Goal: Task Accomplishment & Management: Use online tool/utility

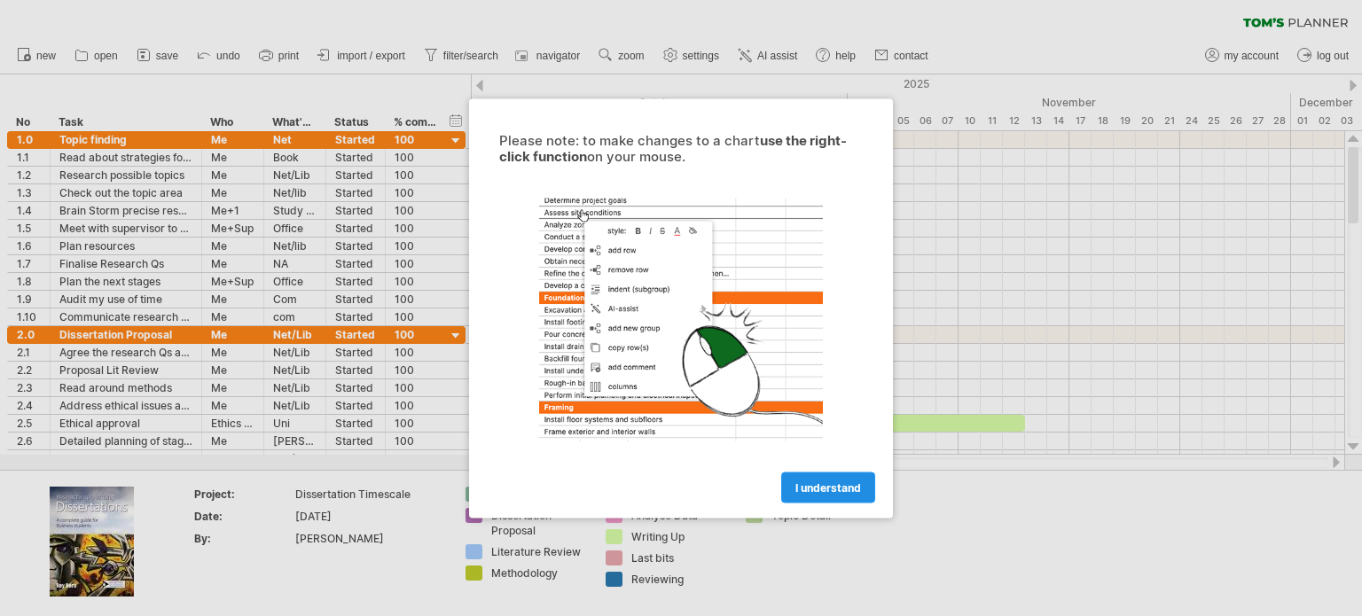
click at [838, 483] on span "I understand" at bounding box center [828, 487] width 66 height 13
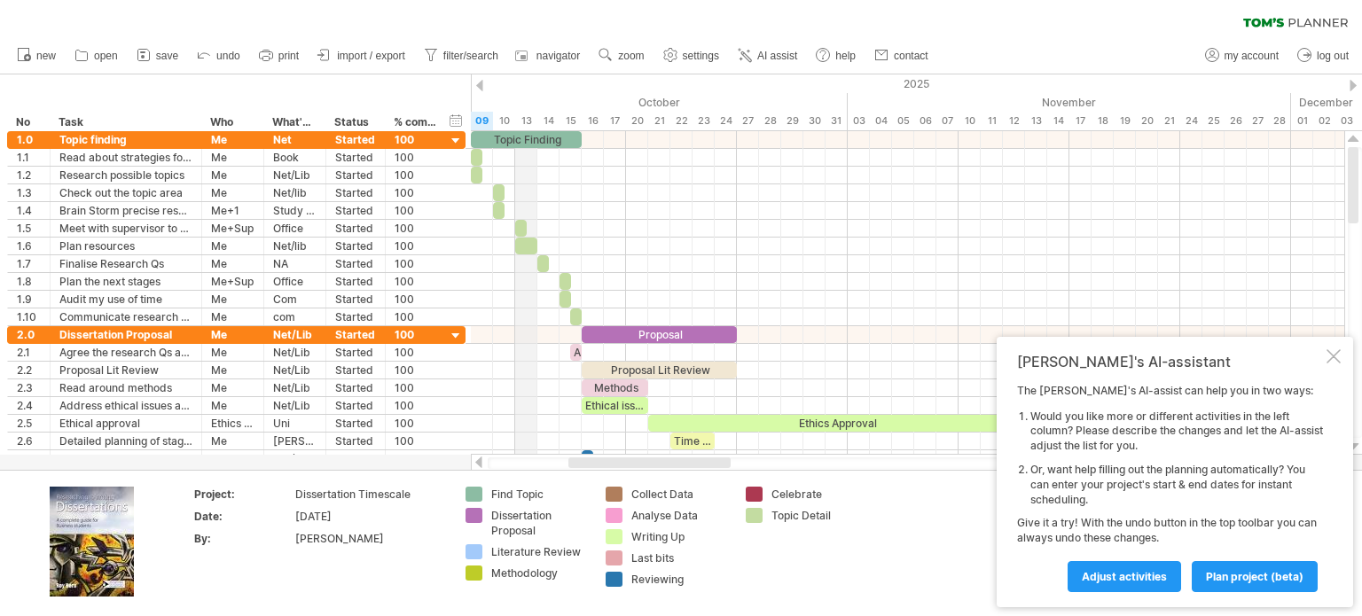
click at [516, 119] on div "13" at bounding box center [526, 121] width 22 height 19
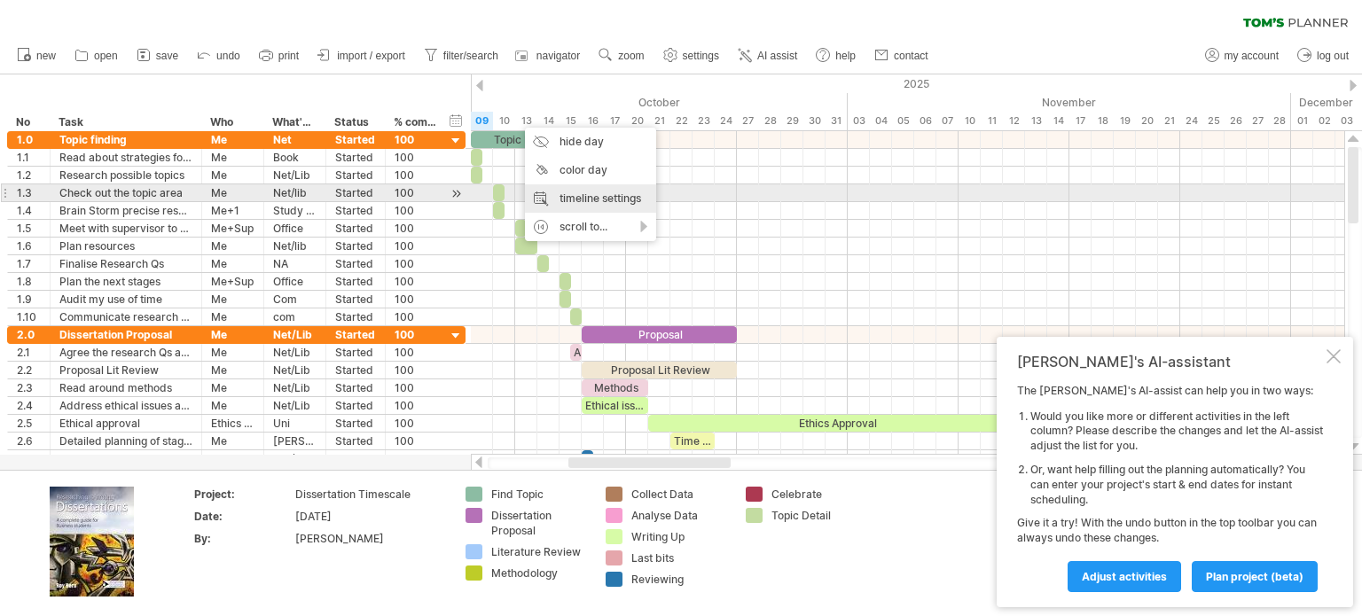
click at [625, 201] on div "timeline settings" at bounding box center [590, 198] width 131 height 28
select select "*"
select select "**"
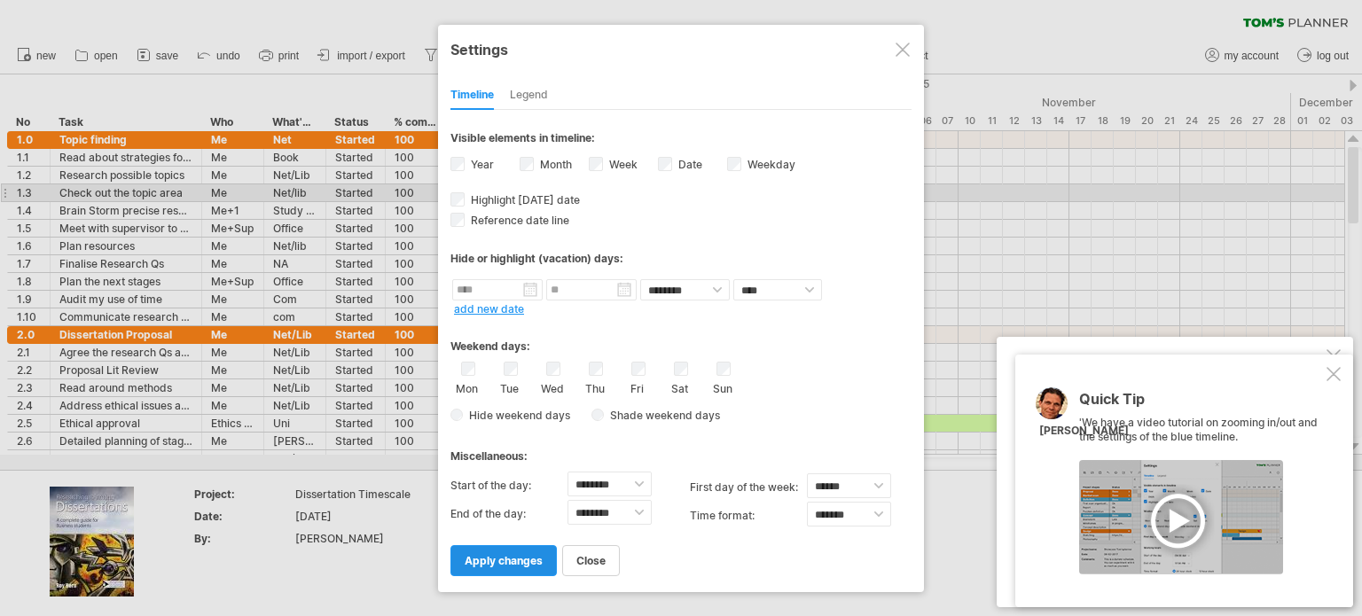
click at [530, 558] on span "apply changes" at bounding box center [504, 560] width 78 height 13
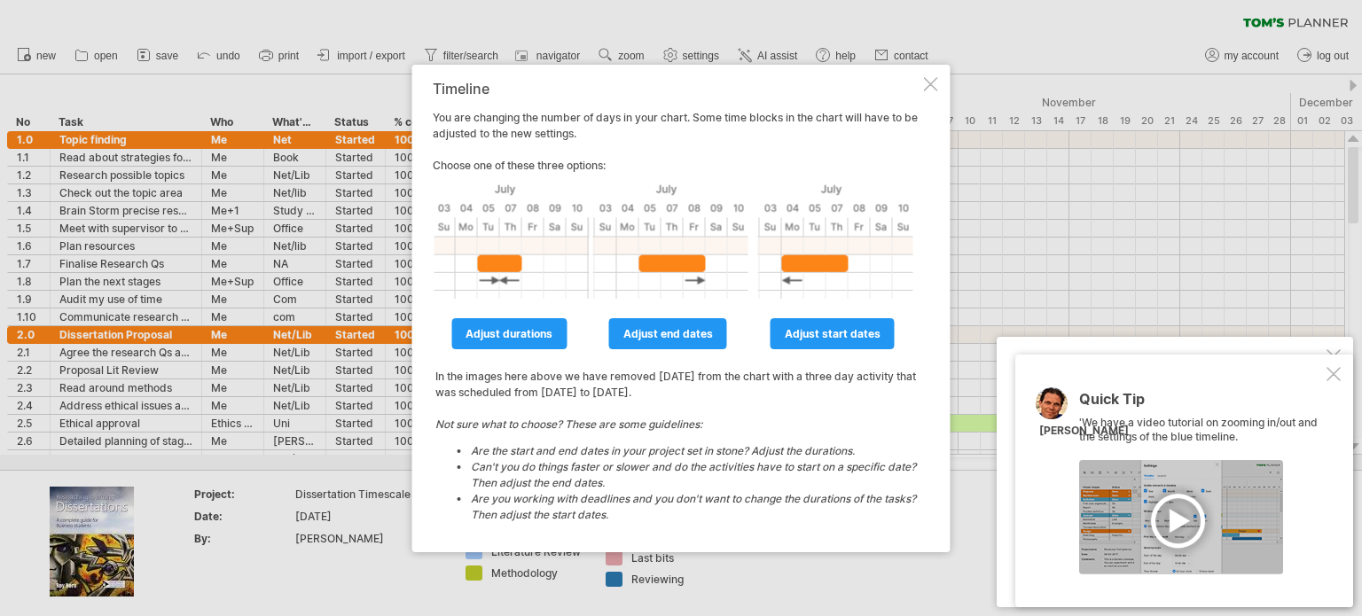
click at [943, 88] on div "Timeline You are changing the number of days in your chart. Some time blocks in…" at bounding box center [681, 309] width 538 height 488
click at [933, 90] on div at bounding box center [931, 84] width 14 height 14
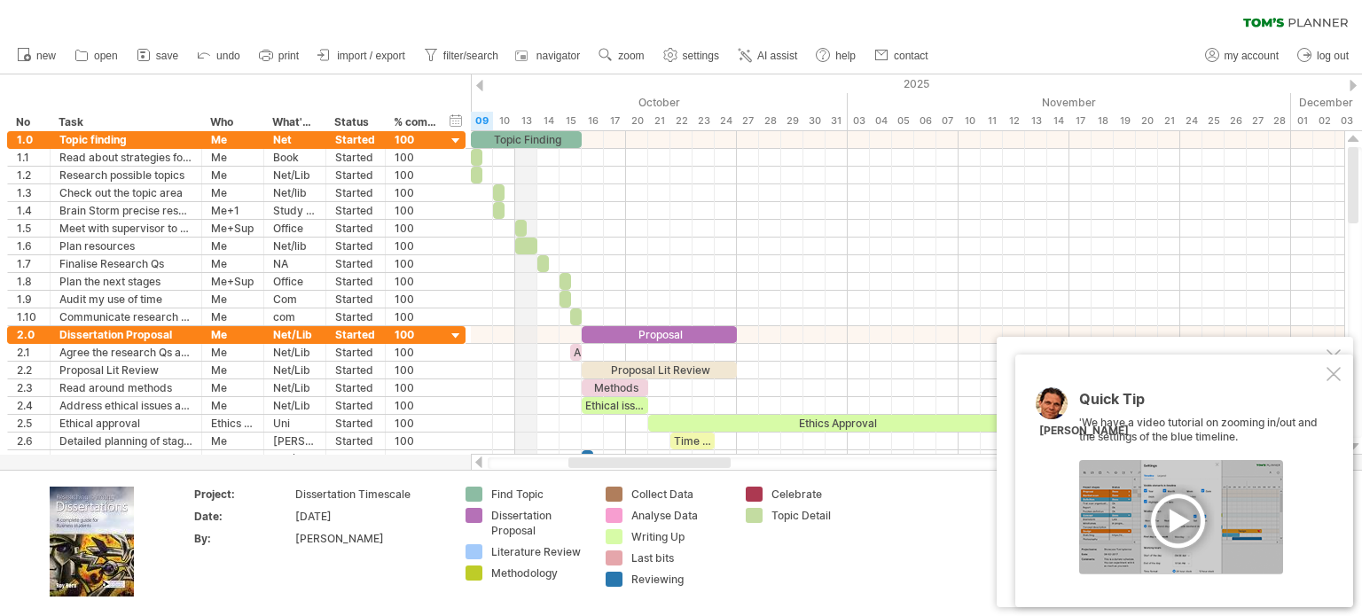
click at [518, 120] on div "13" at bounding box center [526, 121] width 22 height 19
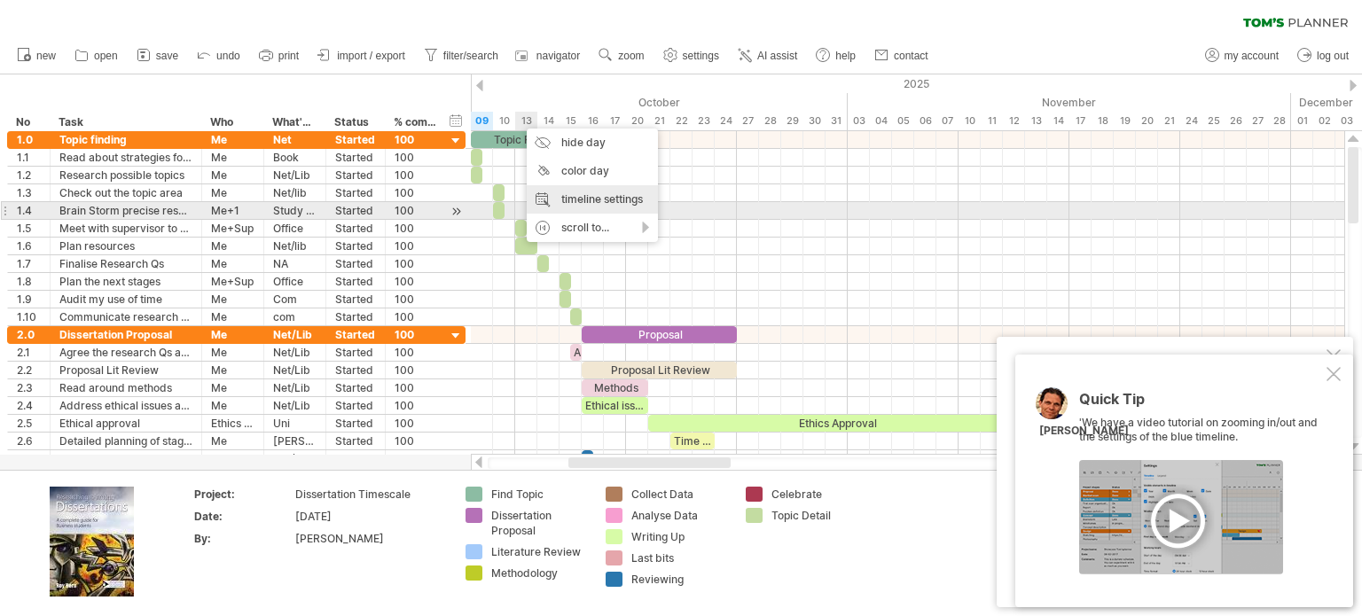
click at [600, 204] on div "timeline settings" at bounding box center [592, 199] width 131 height 28
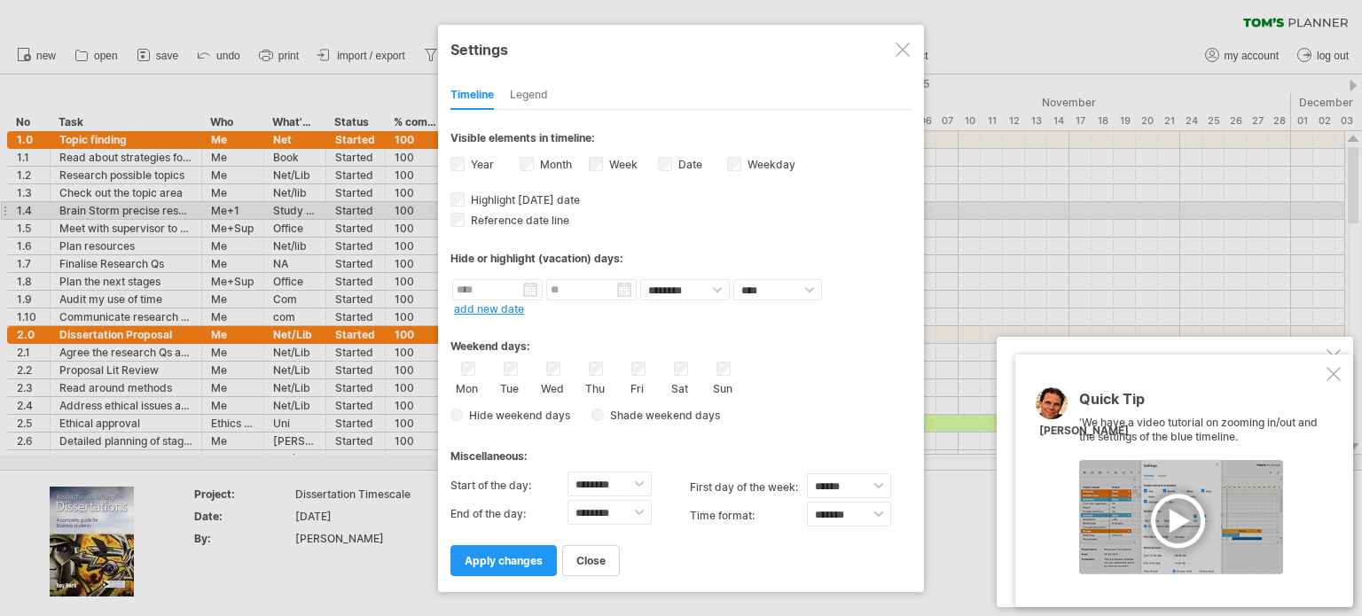
click at [715, 363] on div "Sun" at bounding box center [723, 379] width 22 height 34
click at [521, 559] on span "apply changes" at bounding box center [504, 560] width 78 height 13
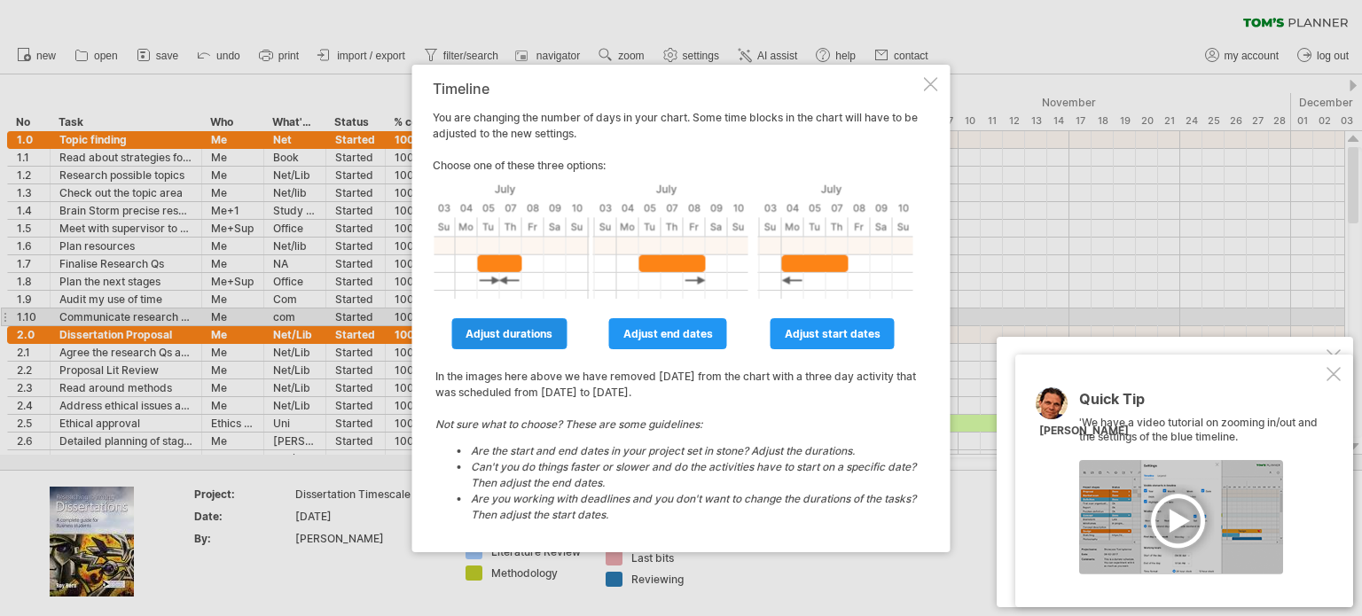
click at [557, 325] on link "adjust durations" at bounding box center [508, 333] width 115 height 31
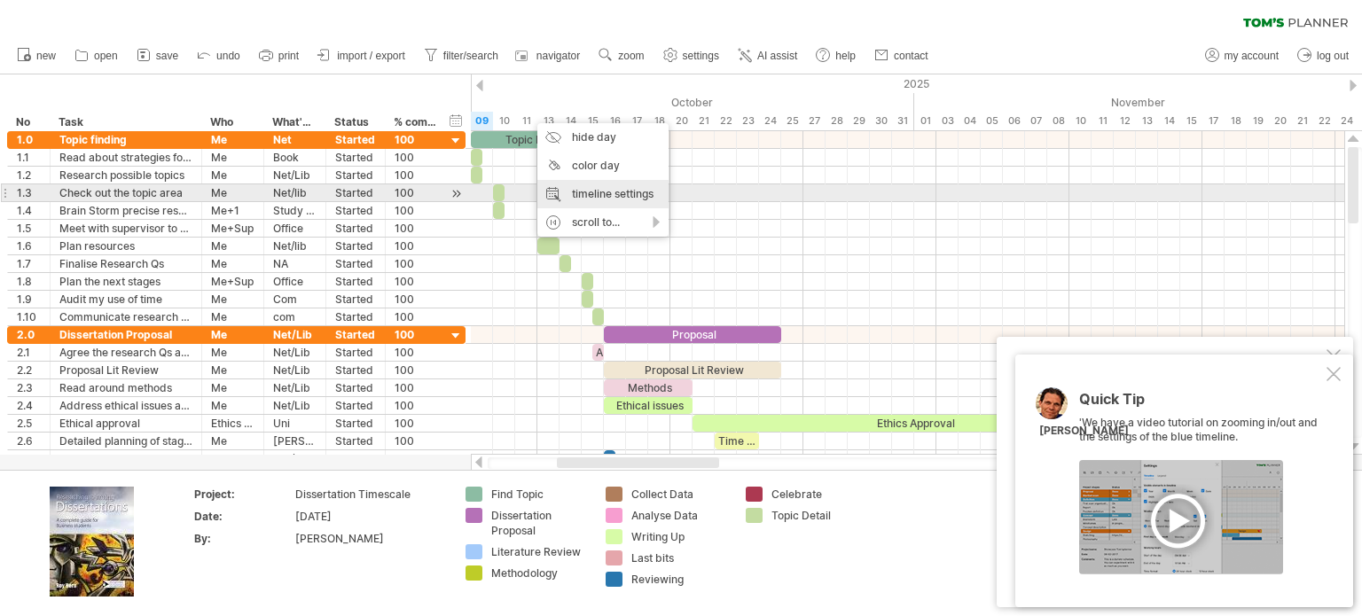
click at [599, 189] on div "timeline settings" at bounding box center [602, 194] width 131 height 28
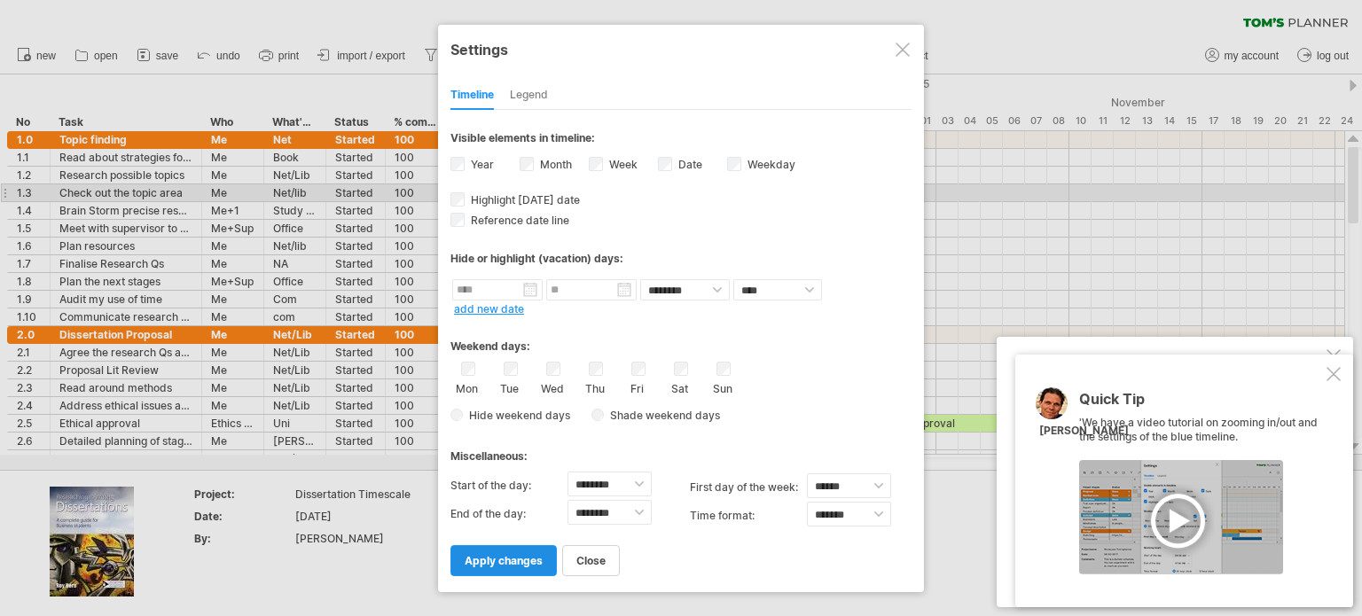
click at [514, 546] on link "apply changes" at bounding box center [503, 560] width 106 height 31
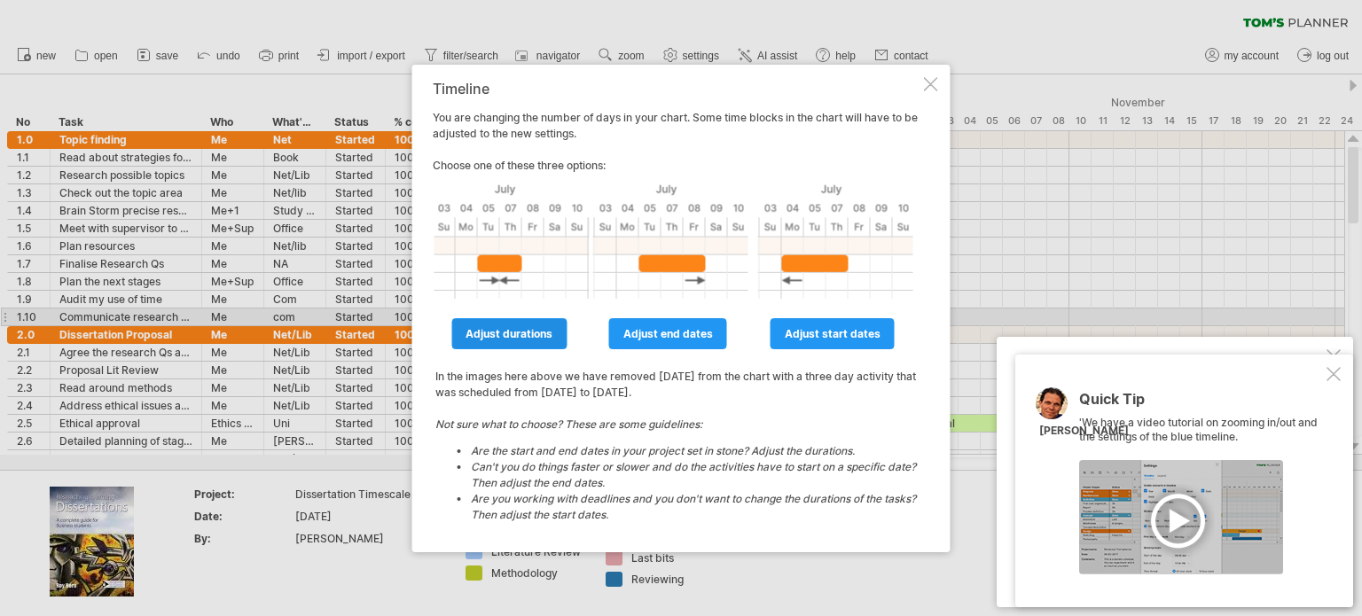
click at [544, 323] on link "adjust durations" at bounding box center [508, 333] width 115 height 31
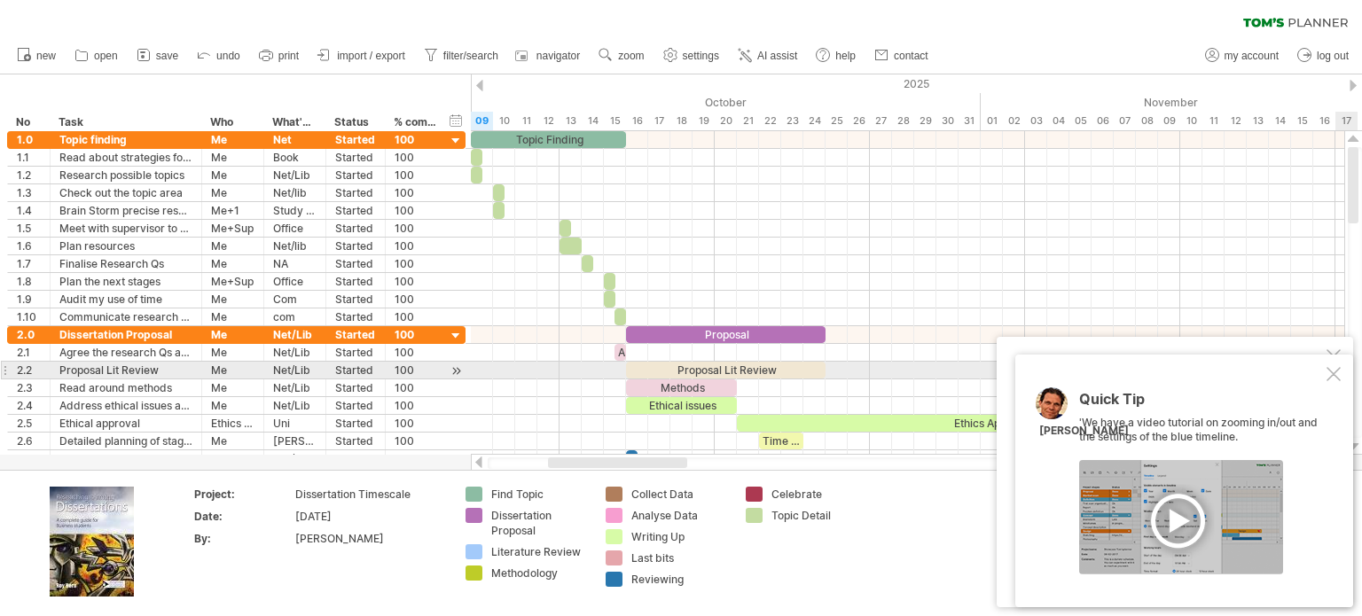
click at [1337, 364] on div "Quick Tip 'We have a video tutorial on zooming in/out and the settings of the b…" at bounding box center [1184, 481] width 338 height 253
click at [1334, 372] on div at bounding box center [1333, 374] width 14 height 14
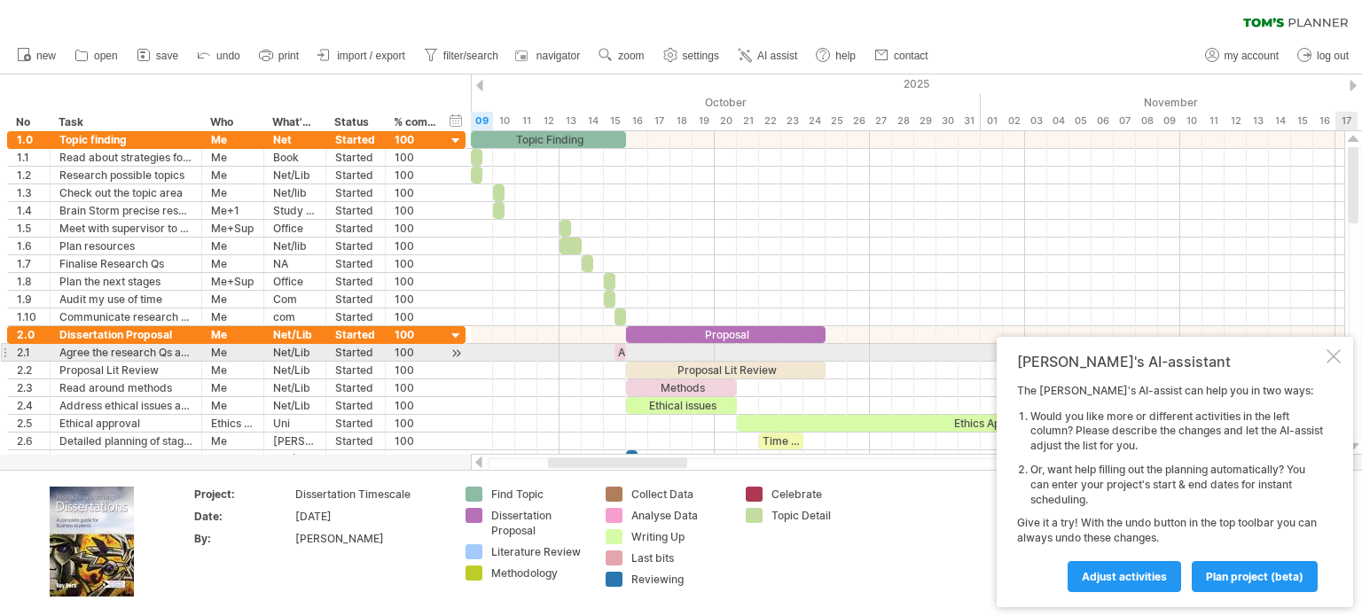
click at [1336, 354] on div at bounding box center [1333, 356] width 14 height 14
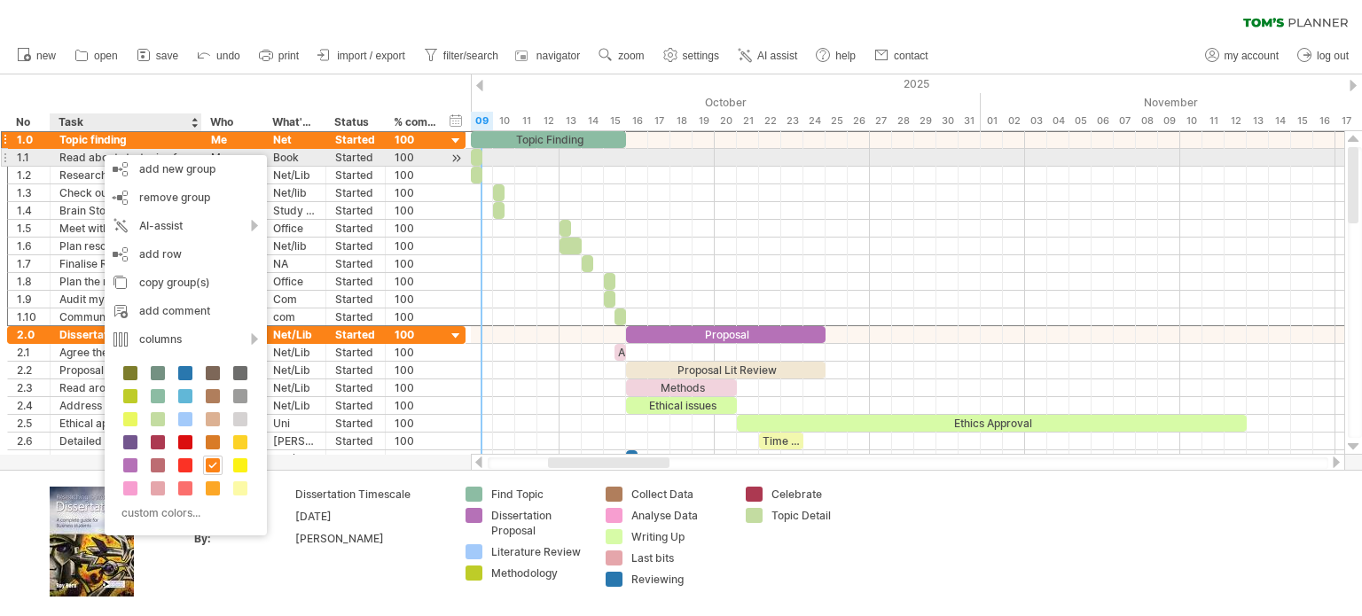
click at [90, 163] on div "Read about strategies for finding a topic" at bounding box center [125, 157] width 133 height 17
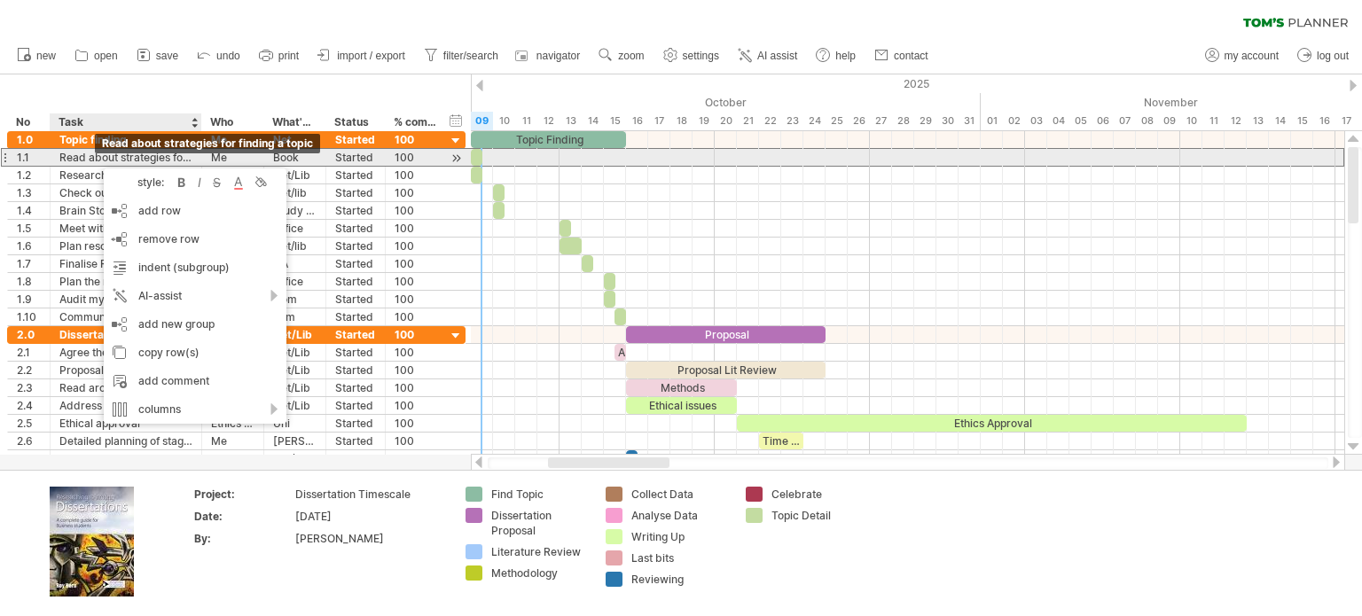
click at [93, 160] on div "Read about strategies for finding a topic" at bounding box center [125, 157] width 133 height 17
click at [0, 0] on input "**********" at bounding box center [0, 0] width 0 height 0
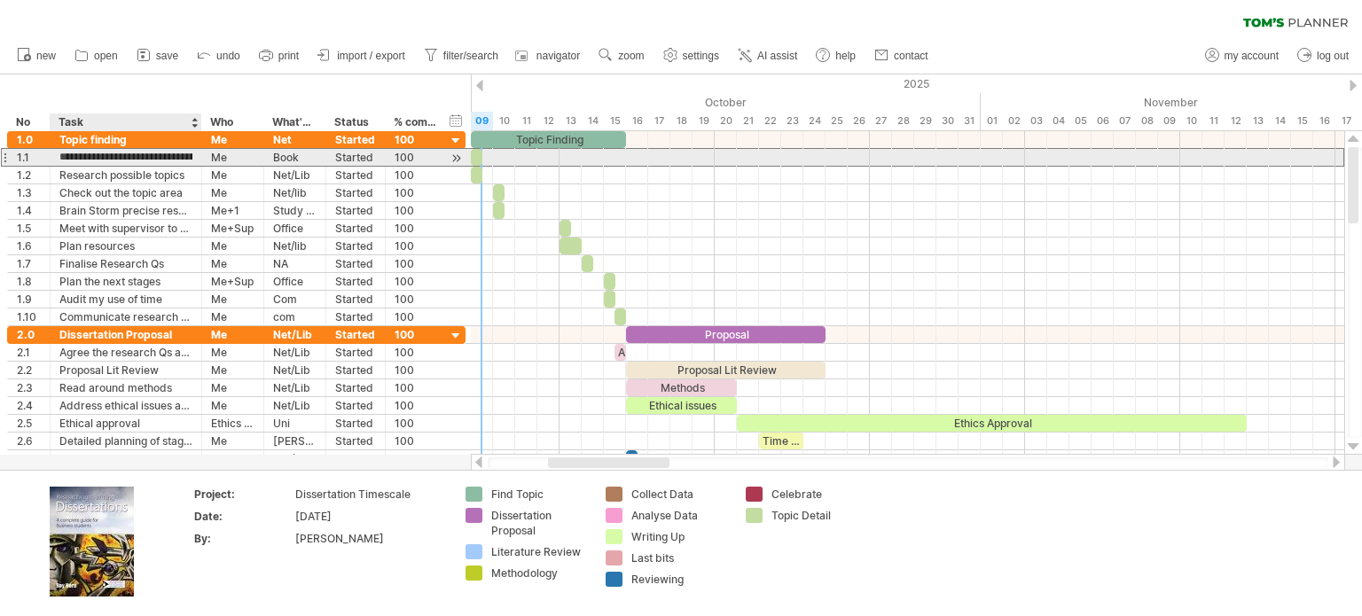
click at [93, 160] on input "**********" at bounding box center [125, 157] width 133 height 17
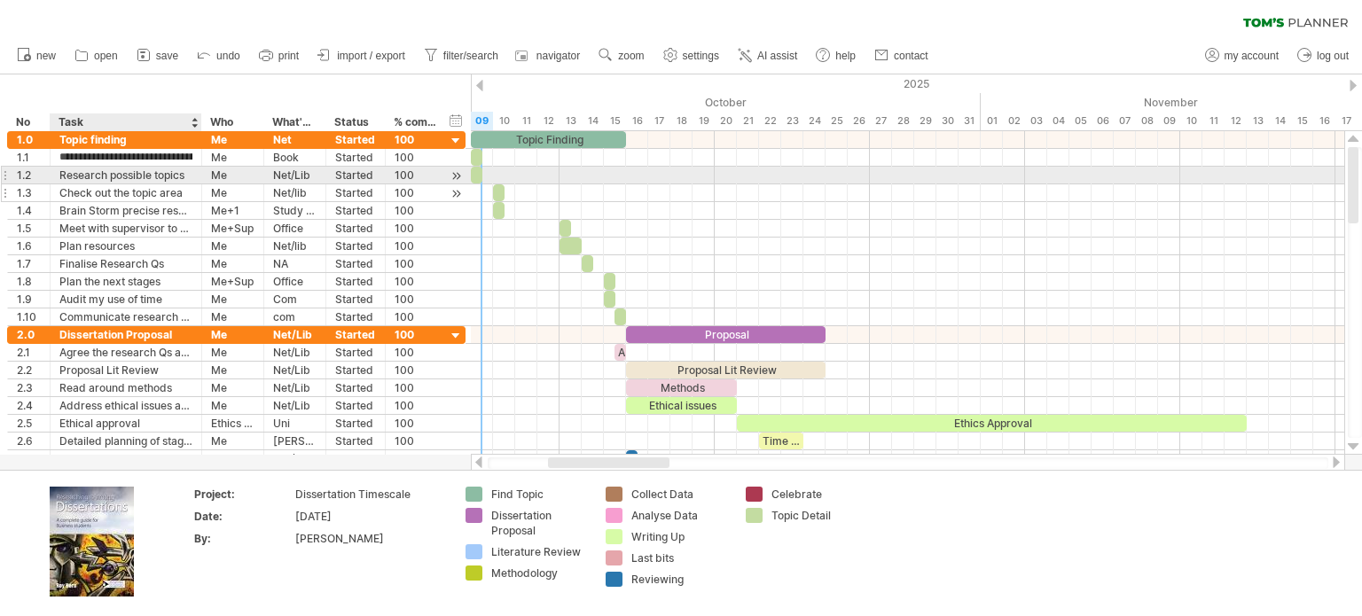
click at [119, 186] on div "Check out the topic area" at bounding box center [125, 192] width 133 height 17
click at [130, 177] on div "Research possible topics" at bounding box center [125, 175] width 133 height 17
click at [130, 177] on input "**********" at bounding box center [125, 175] width 133 height 17
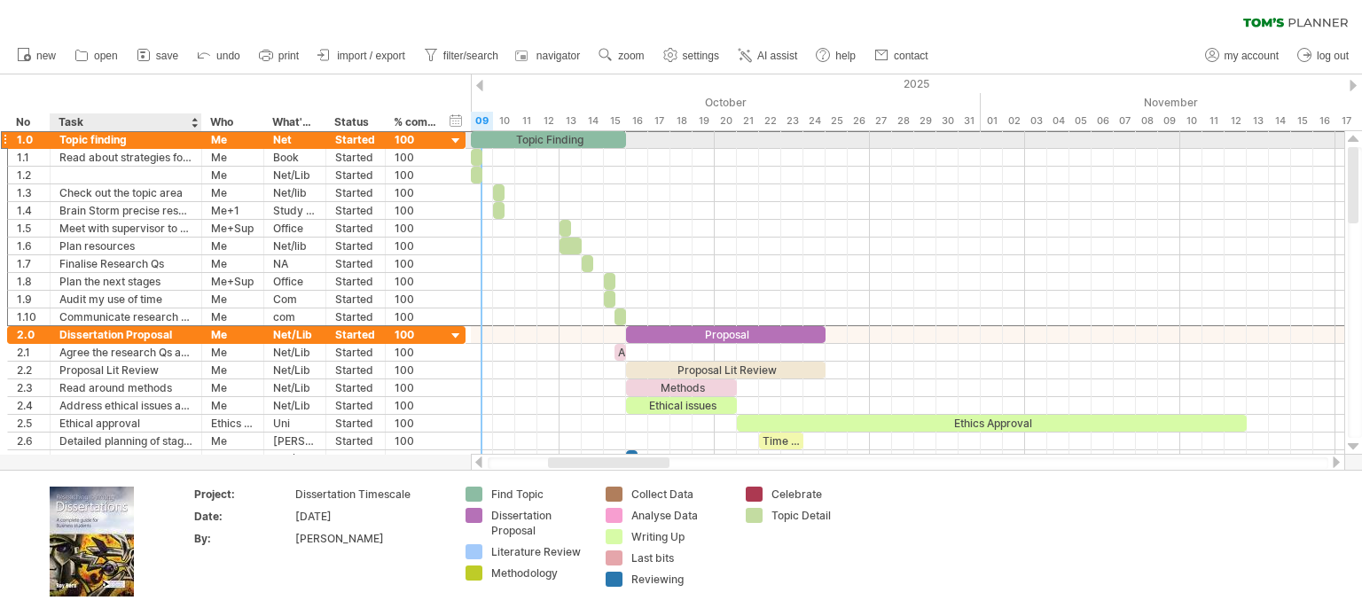
click at [134, 142] on div "Topic finding" at bounding box center [125, 139] width 133 height 17
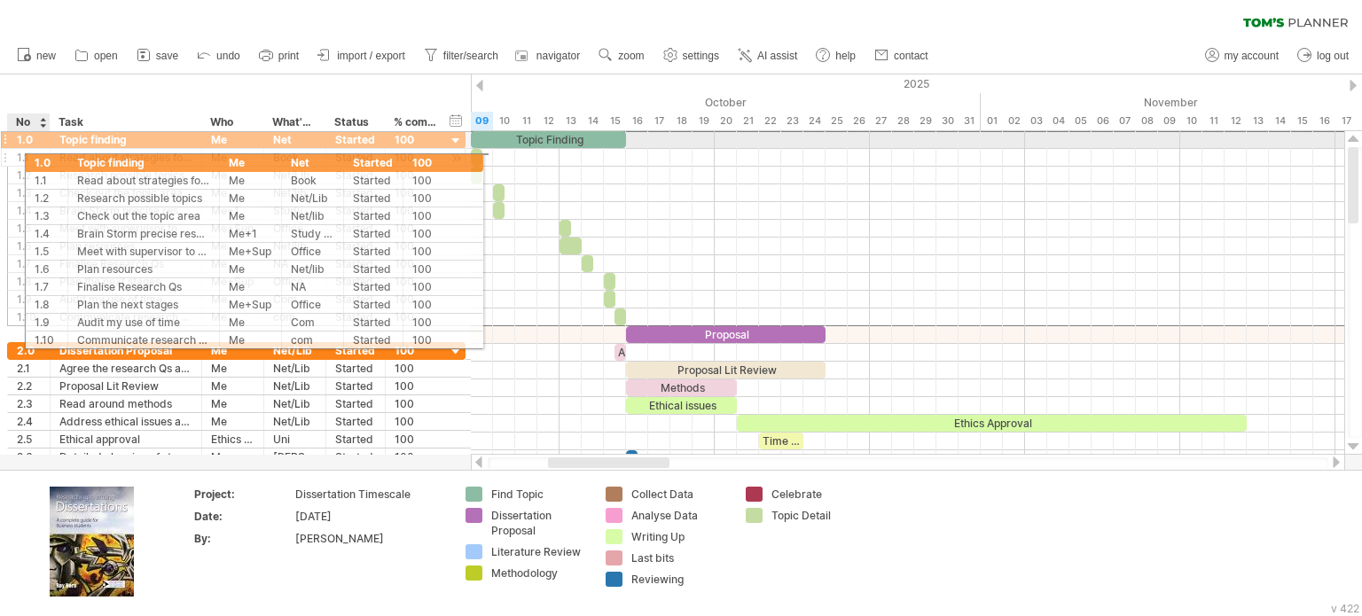
drag, startPoint x: 11, startPoint y: 136, endPoint x: 27, endPoint y: 153, distance: 23.9
click at [27, 153] on div "**********" at bounding box center [236, 228] width 458 height 196
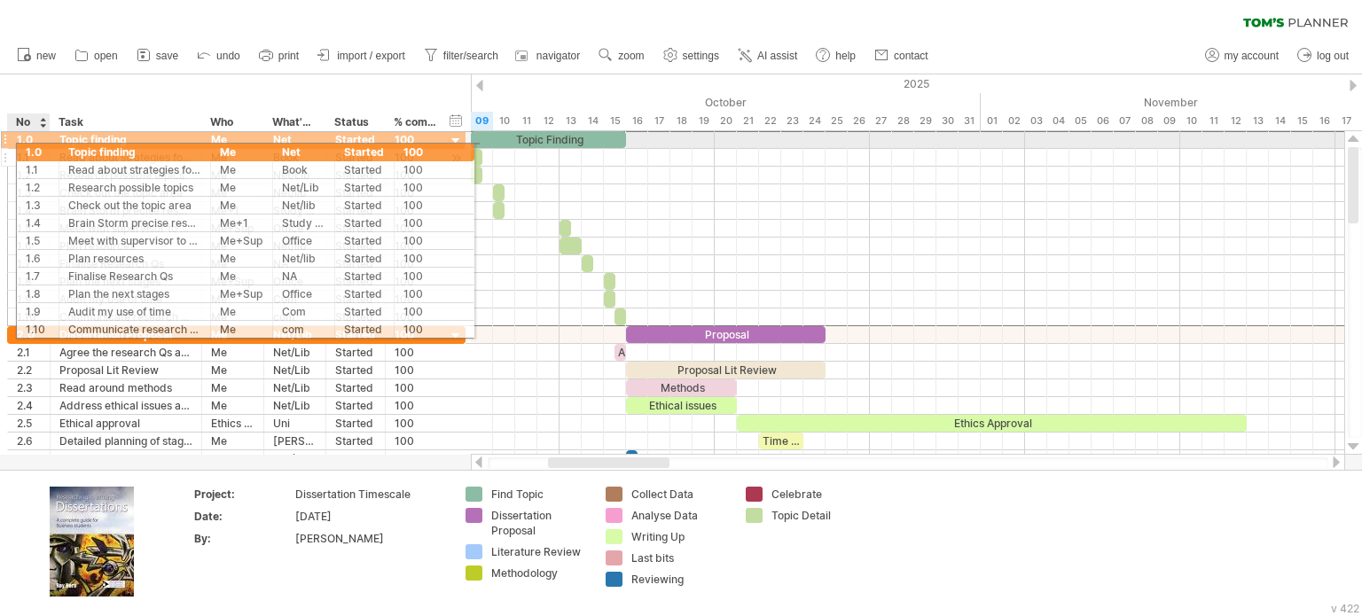
drag, startPoint x: 16, startPoint y: 140, endPoint x: 32, endPoint y: 150, distance: 18.7
click at [32, 150] on div "**********" at bounding box center [236, 228] width 458 height 196
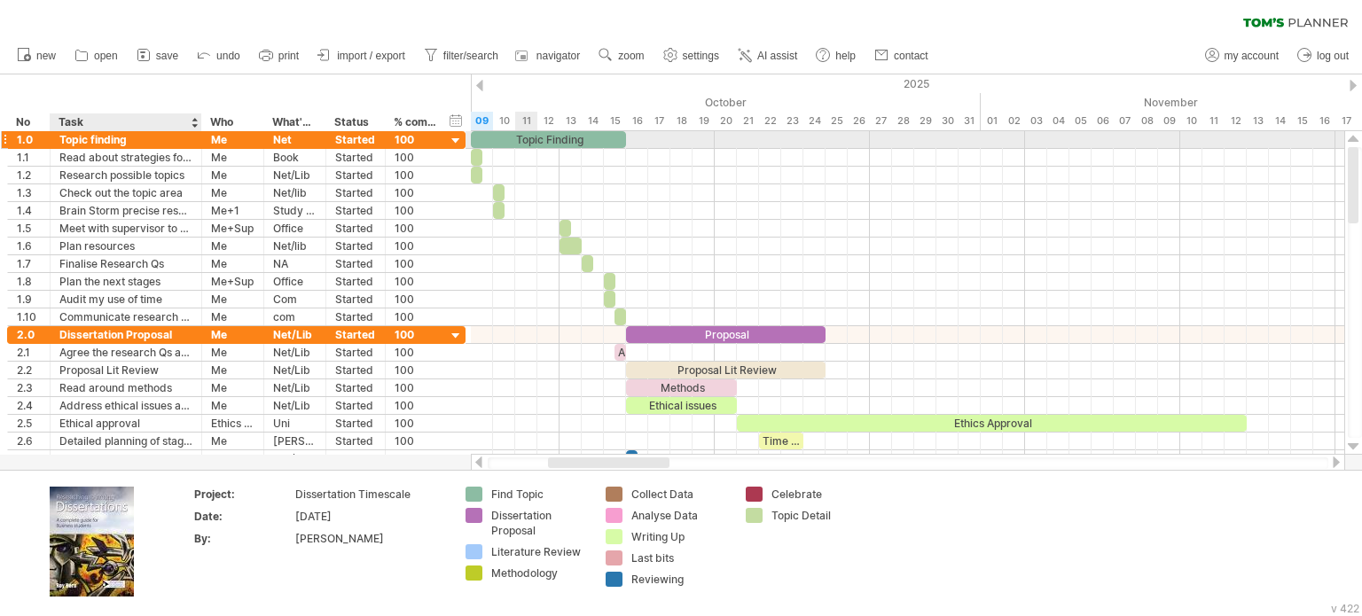
drag, startPoint x: 1241, startPoint y: 518, endPoint x: 115, endPoint y: 144, distance: 1186.6
click at [115, 144] on div "Trying to reach [DOMAIN_NAME] Connected again... 0% clear filter new *" at bounding box center [681, 308] width 1362 height 616
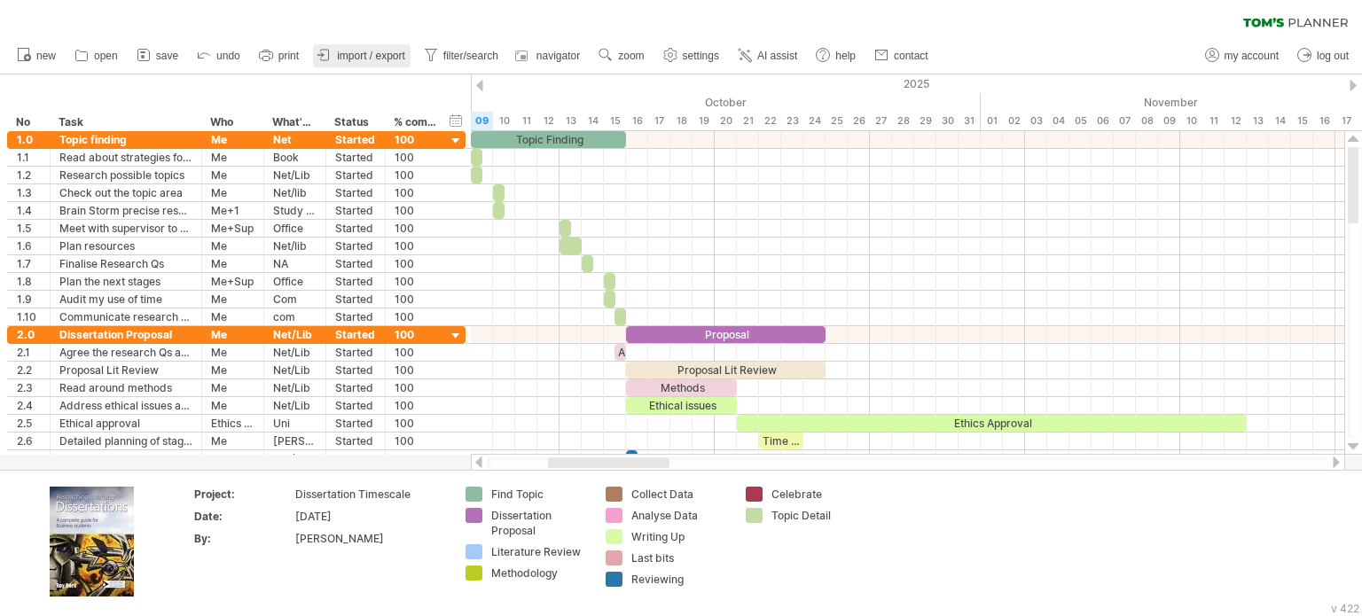
click at [344, 47] on link "import / export" at bounding box center [362, 55] width 98 height 23
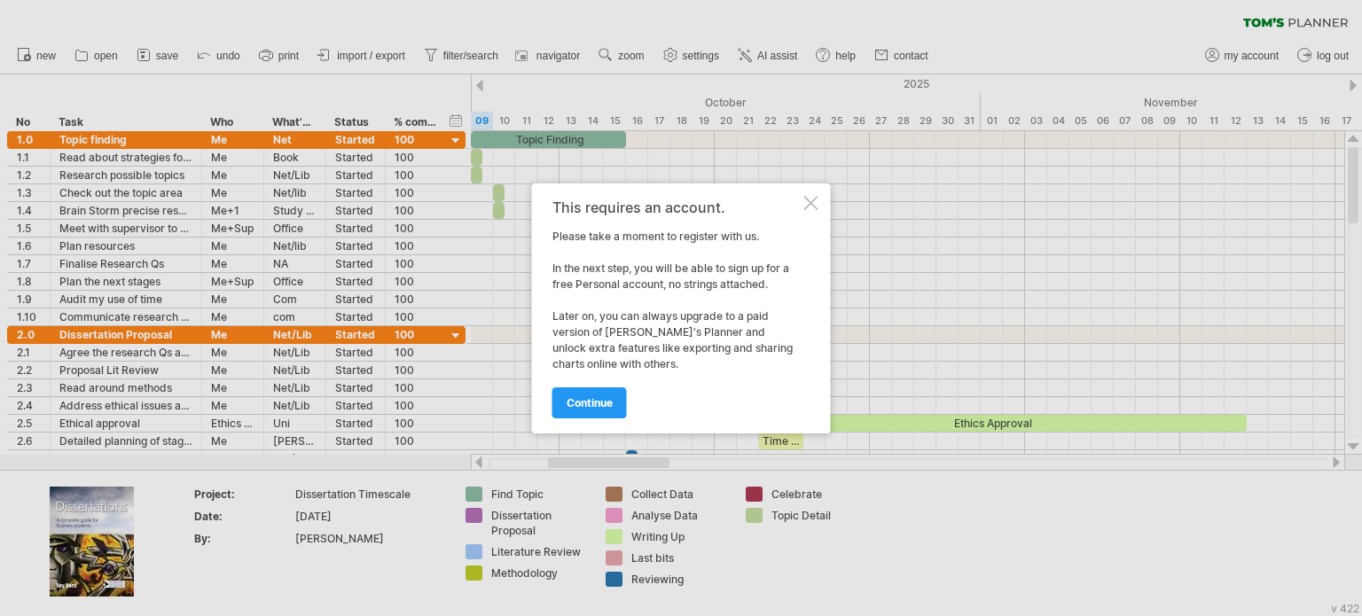
click at [806, 199] on div at bounding box center [811, 203] width 14 height 14
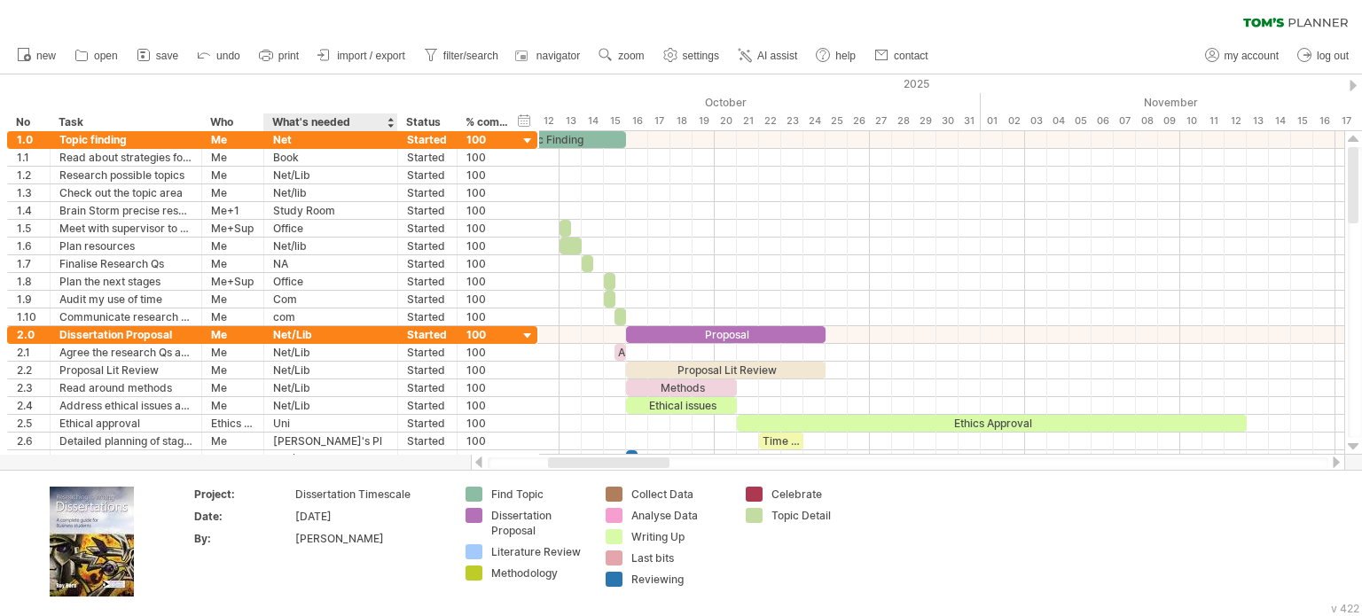
drag, startPoint x: 322, startPoint y: 121, endPoint x: 394, endPoint y: 123, distance: 71.8
click at [394, 123] on div at bounding box center [397, 122] width 6 height 18
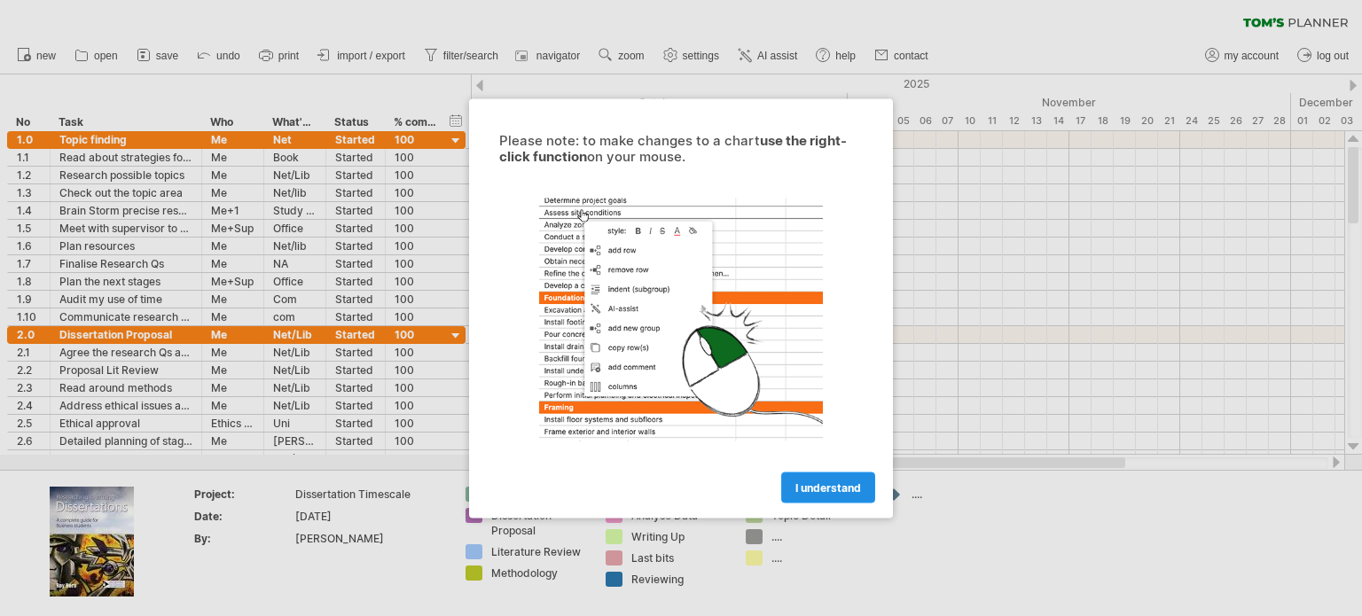
click at [833, 485] on span "I understand" at bounding box center [828, 487] width 66 height 13
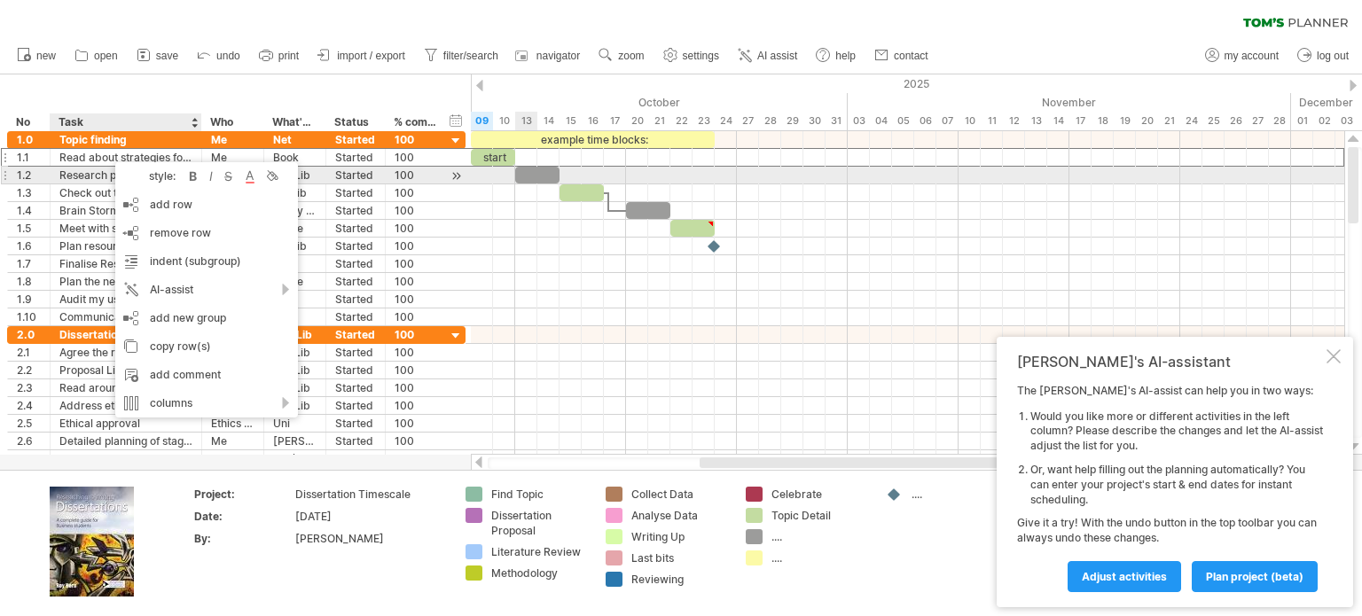
click at [509, 206] on div at bounding box center [907, 211] width 873 height 18
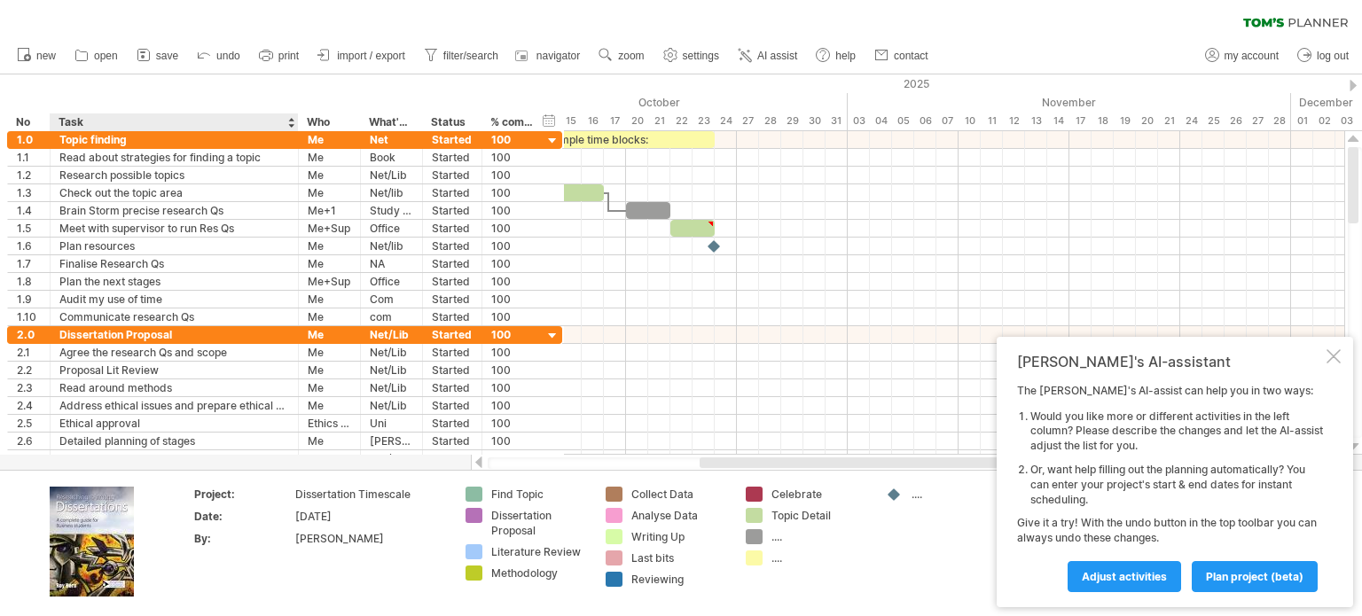
drag, startPoint x: 199, startPoint y: 117, endPoint x: 295, endPoint y: 113, distance: 96.7
click at [295, 113] on div at bounding box center [297, 122] width 6 height 18
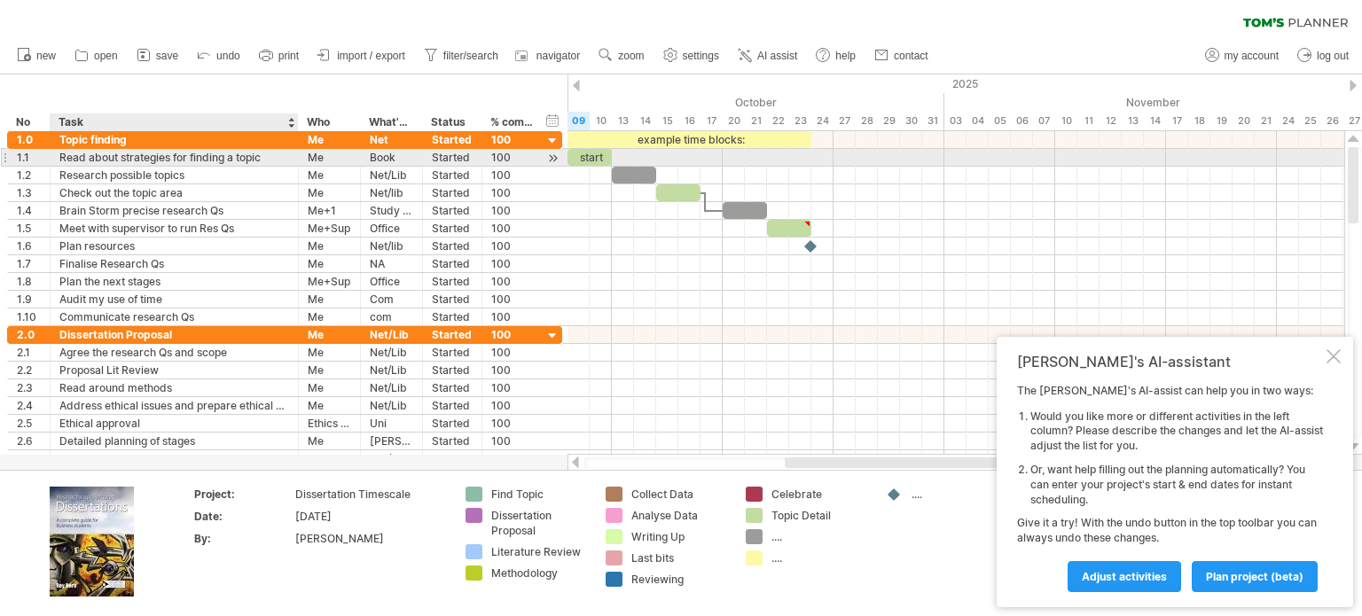
click at [268, 151] on div "Read about strategies for finding a topic" at bounding box center [174, 157] width 230 height 17
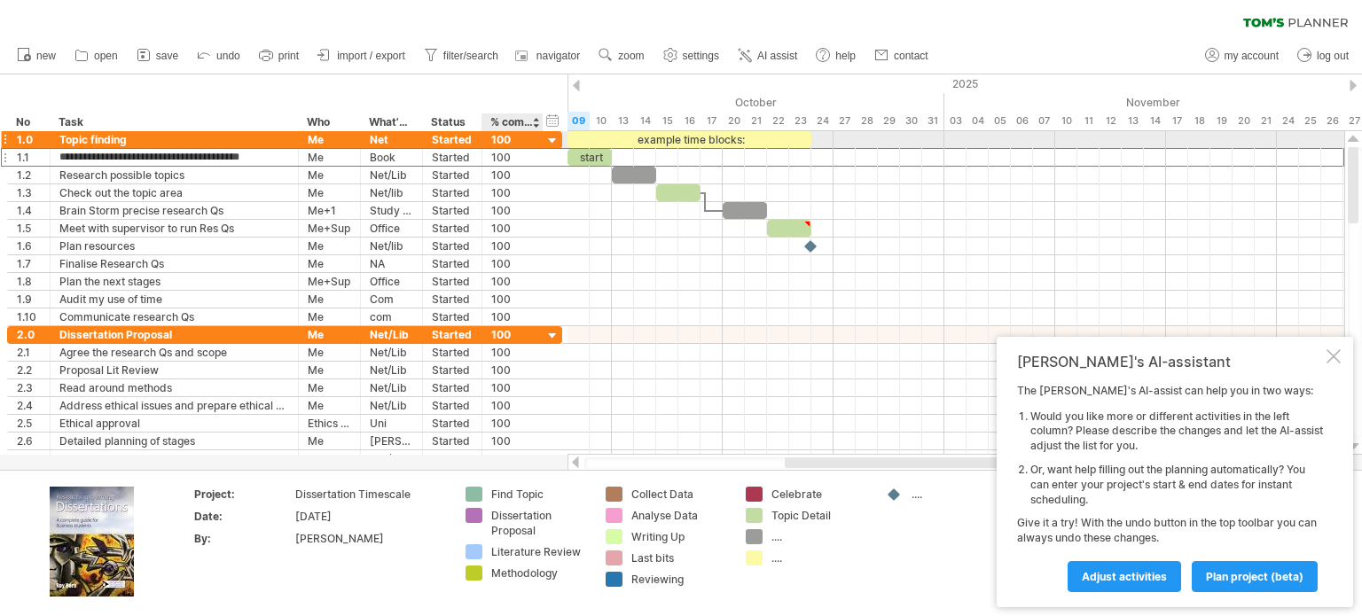
click at [512, 141] on div "100" at bounding box center [512, 139] width 43 height 17
type input "*"
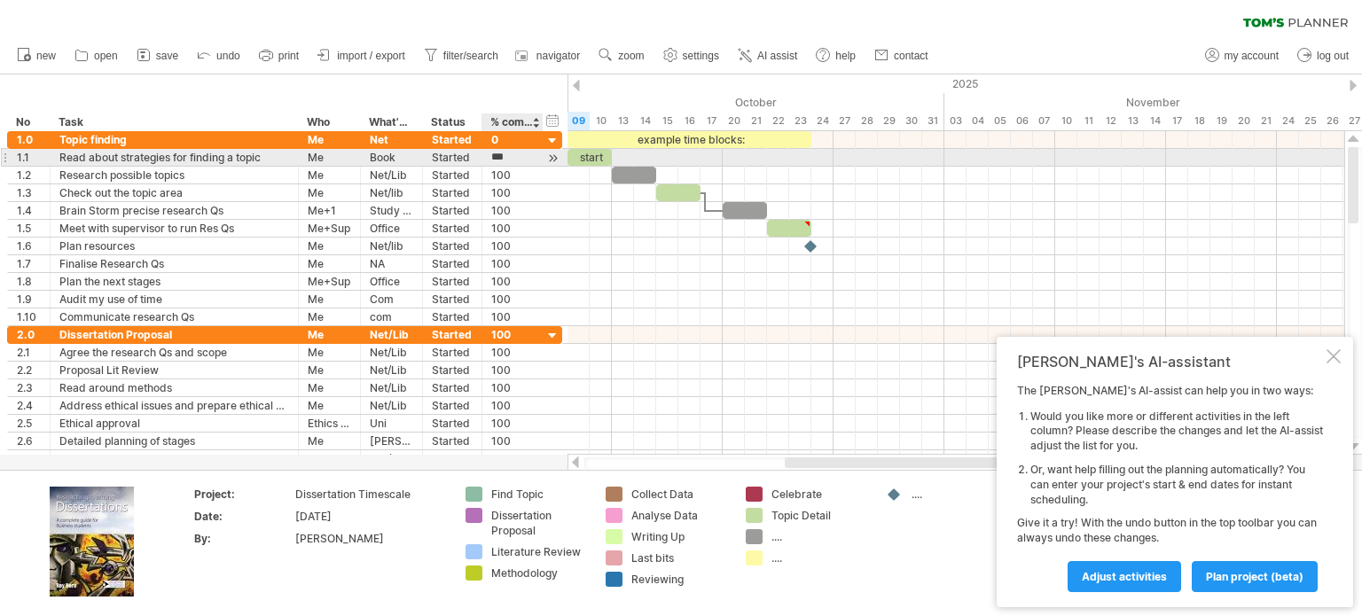
click at [505, 160] on input "***" at bounding box center [512, 157] width 43 height 17
type input "*"
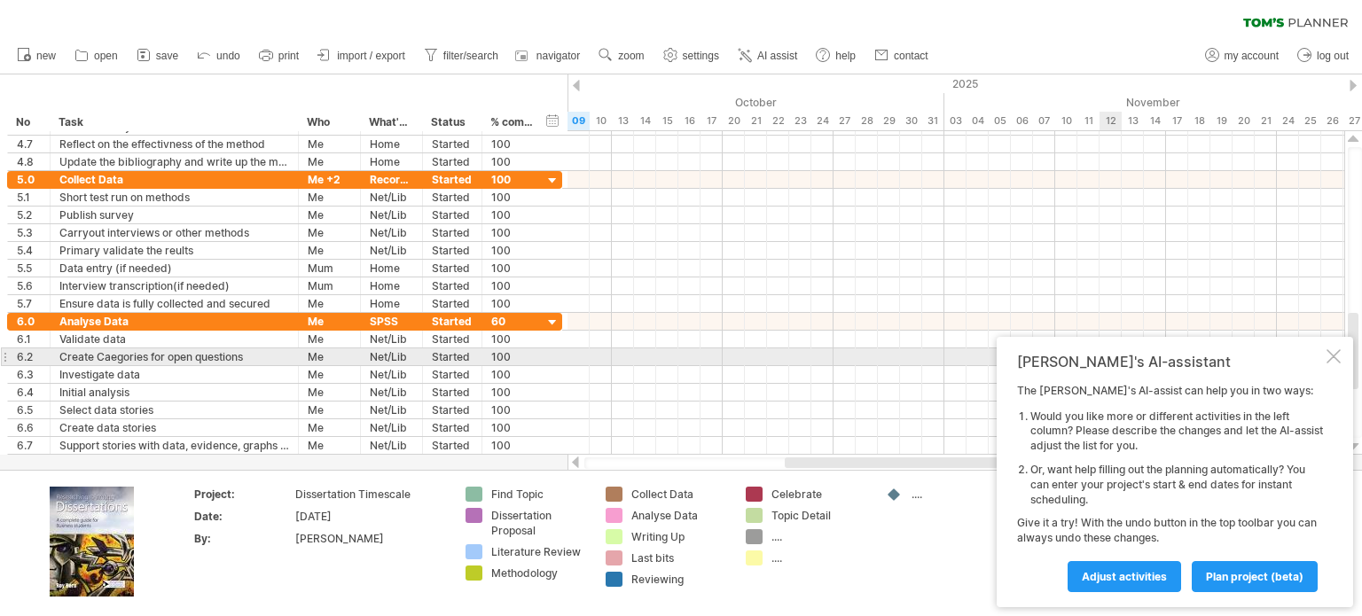
click at [1334, 354] on div at bounding box center [1333, 356] width 14 height 14
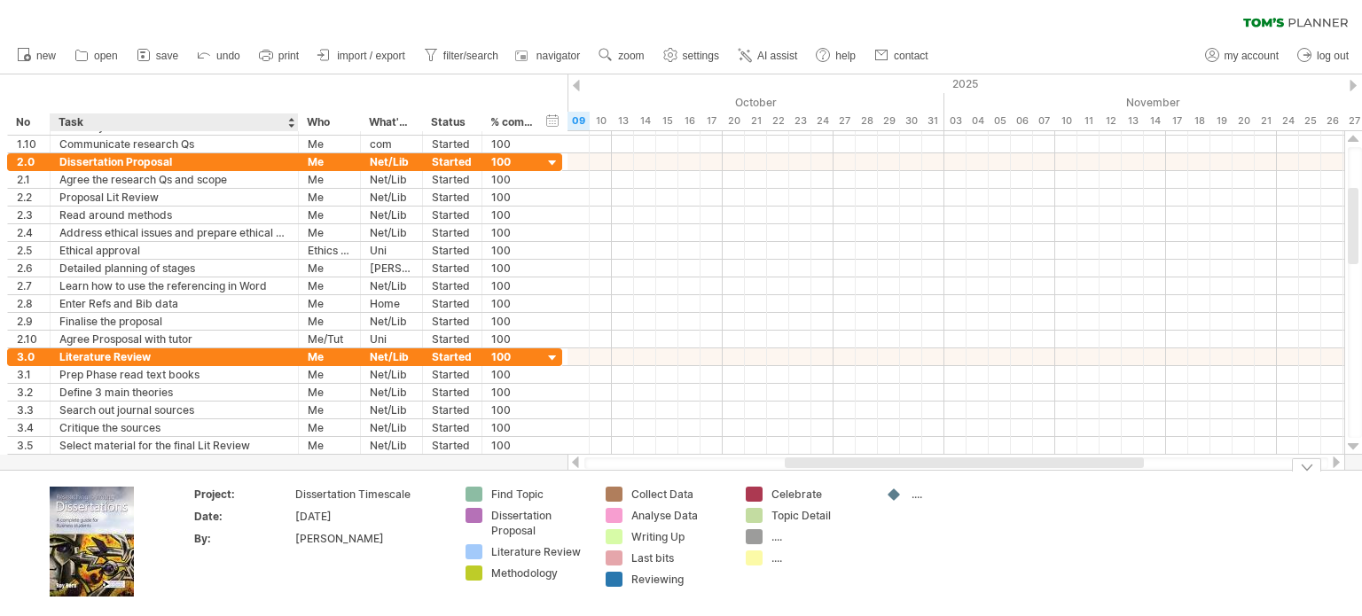
click at [95, 514] on img at bounding box center [92, 542] width 84 height 110
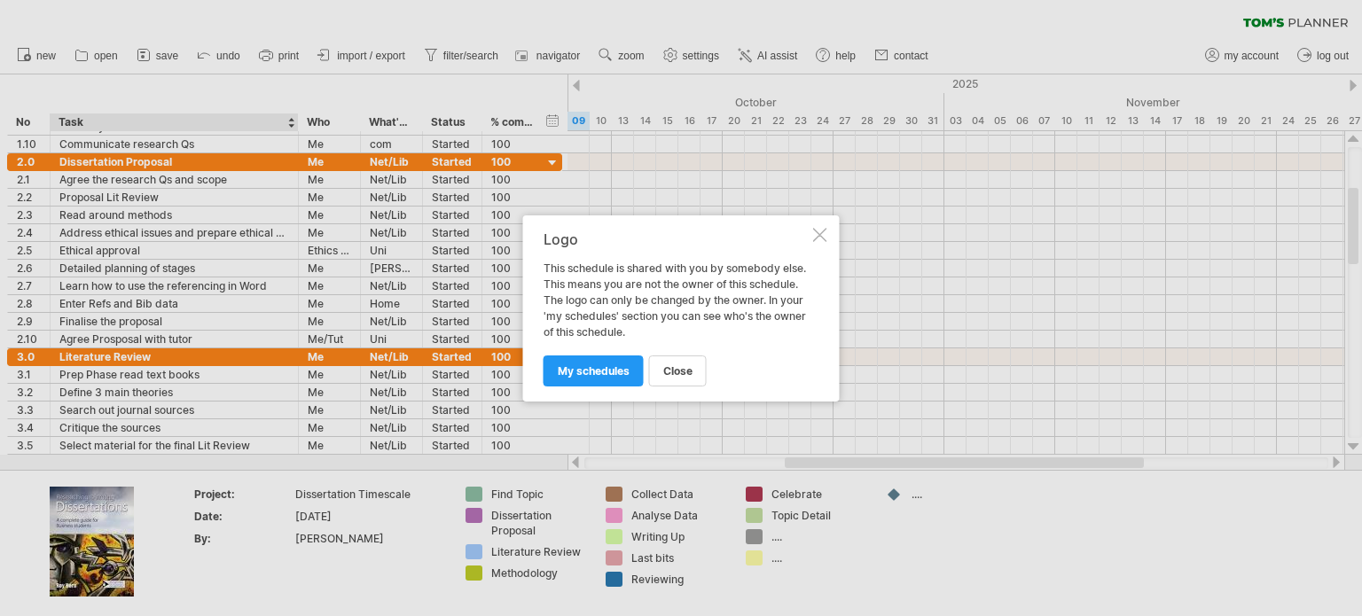
click at [811, 233] on div "Logo This schedule is shared with you by somebody else. This means you are not …" at bounding box center [681, 308] width 317 height 186
click at [817, 230] on div at bounding box center [820, 235] width 14 height 14
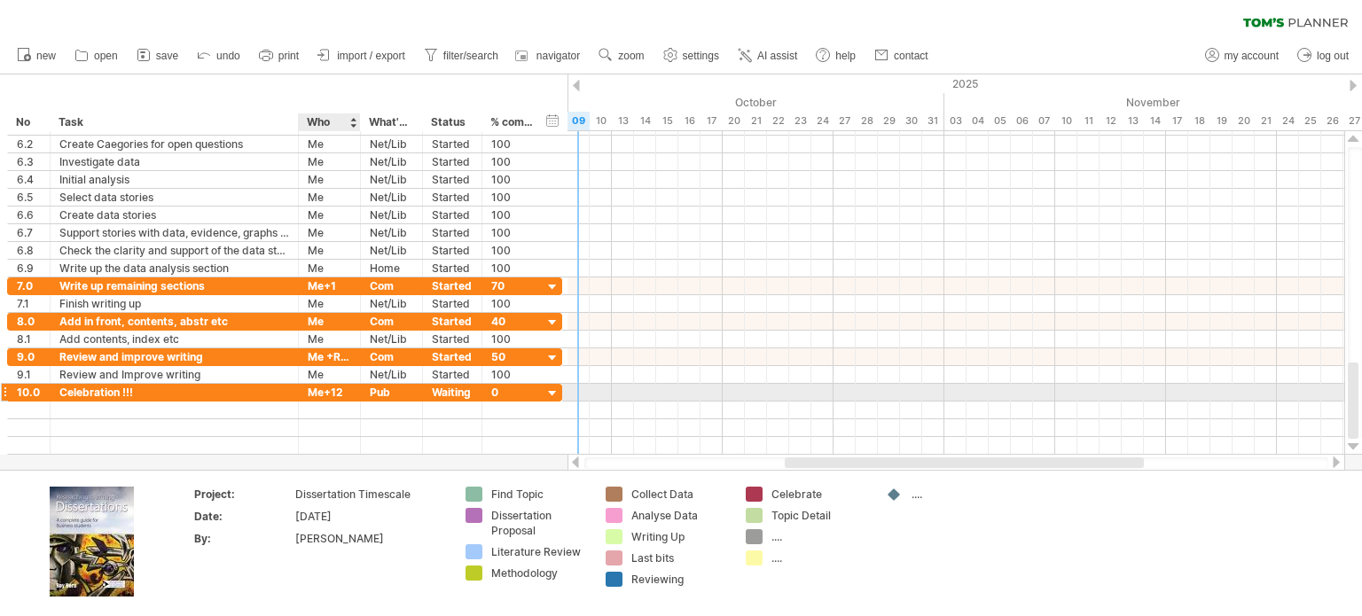
click at [333, 393] on div "Me+12" at bounding box center [329, 392] width 43 height 17
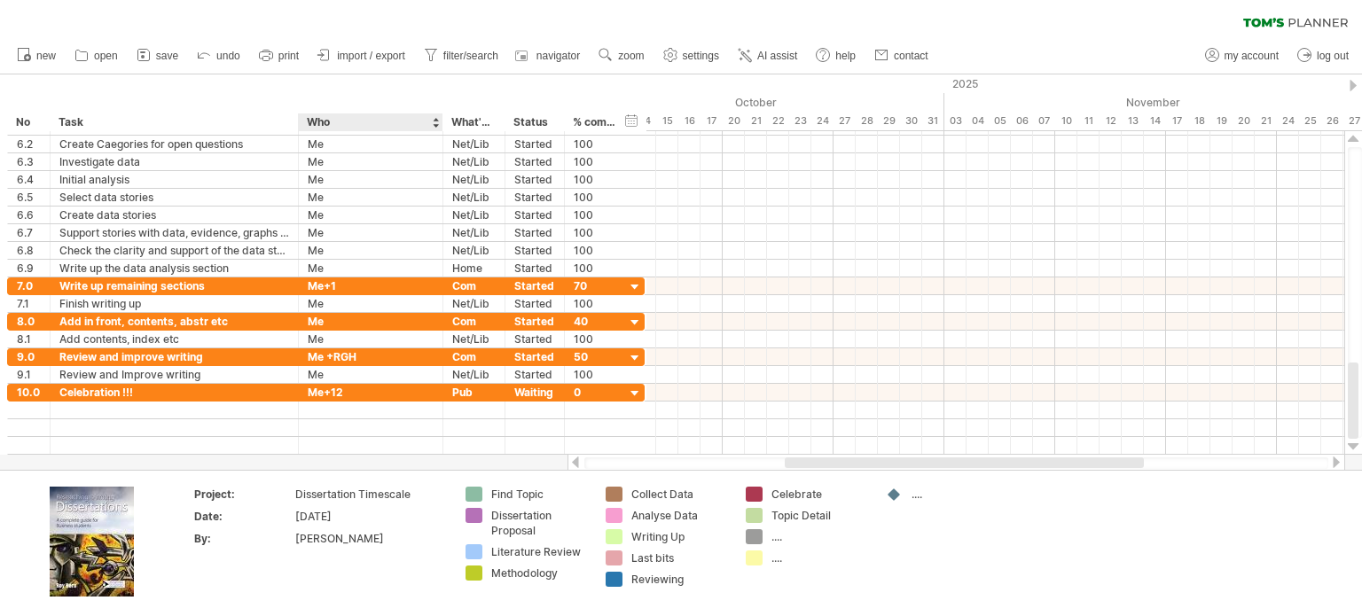
drag, startPoint x: 358, startPoint y: 120, endPoint x: 441, endPoint y: 127, distance: 82.8
click at [441, 127] on div "*** Who" at bounding box center [370, 122] width 145 height 18
